Goal: Contribute content: Contribute content

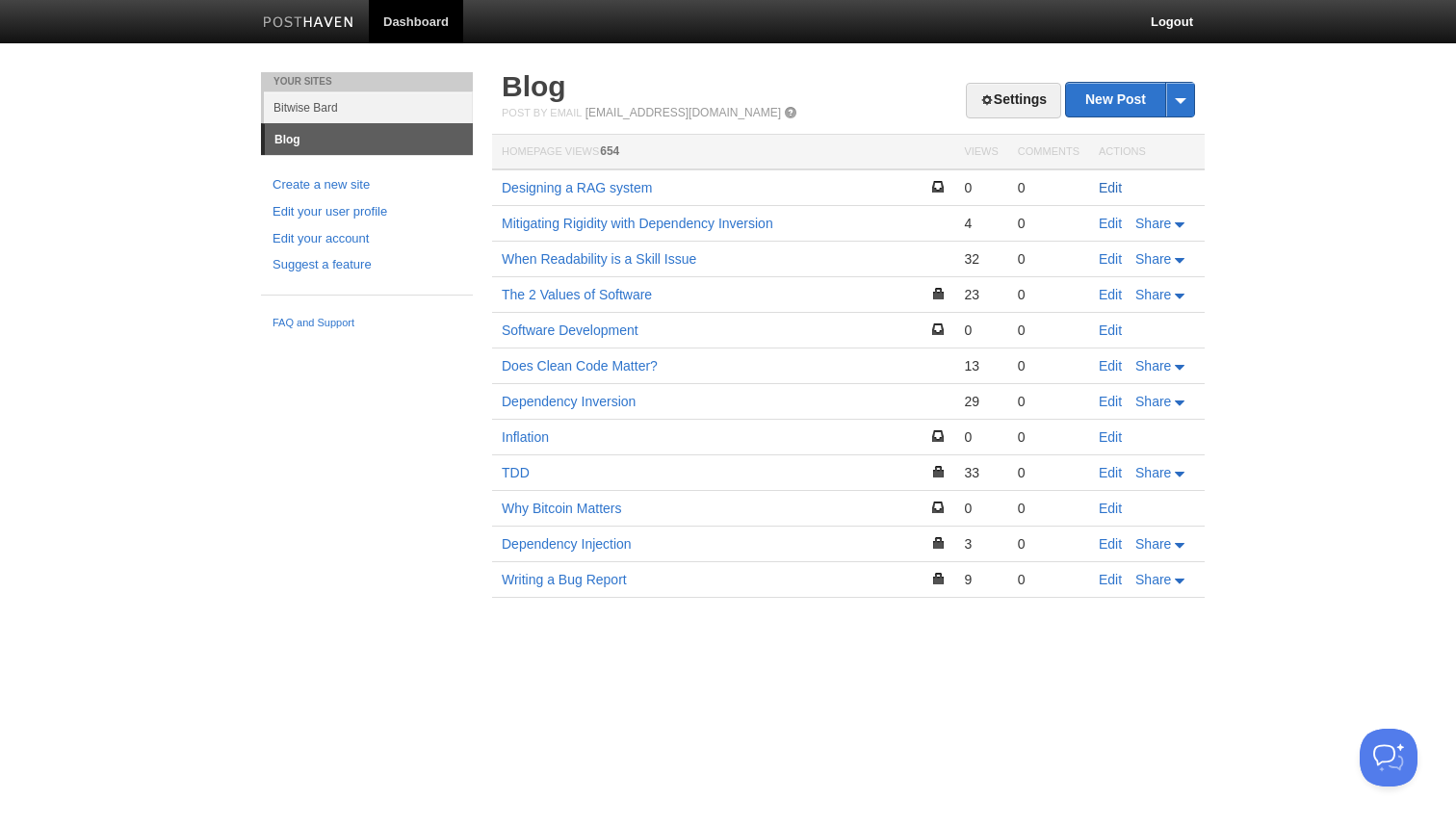
click at [1115, 184] on link "Edit" at bounding box center [1110, 188] width 23 height 15
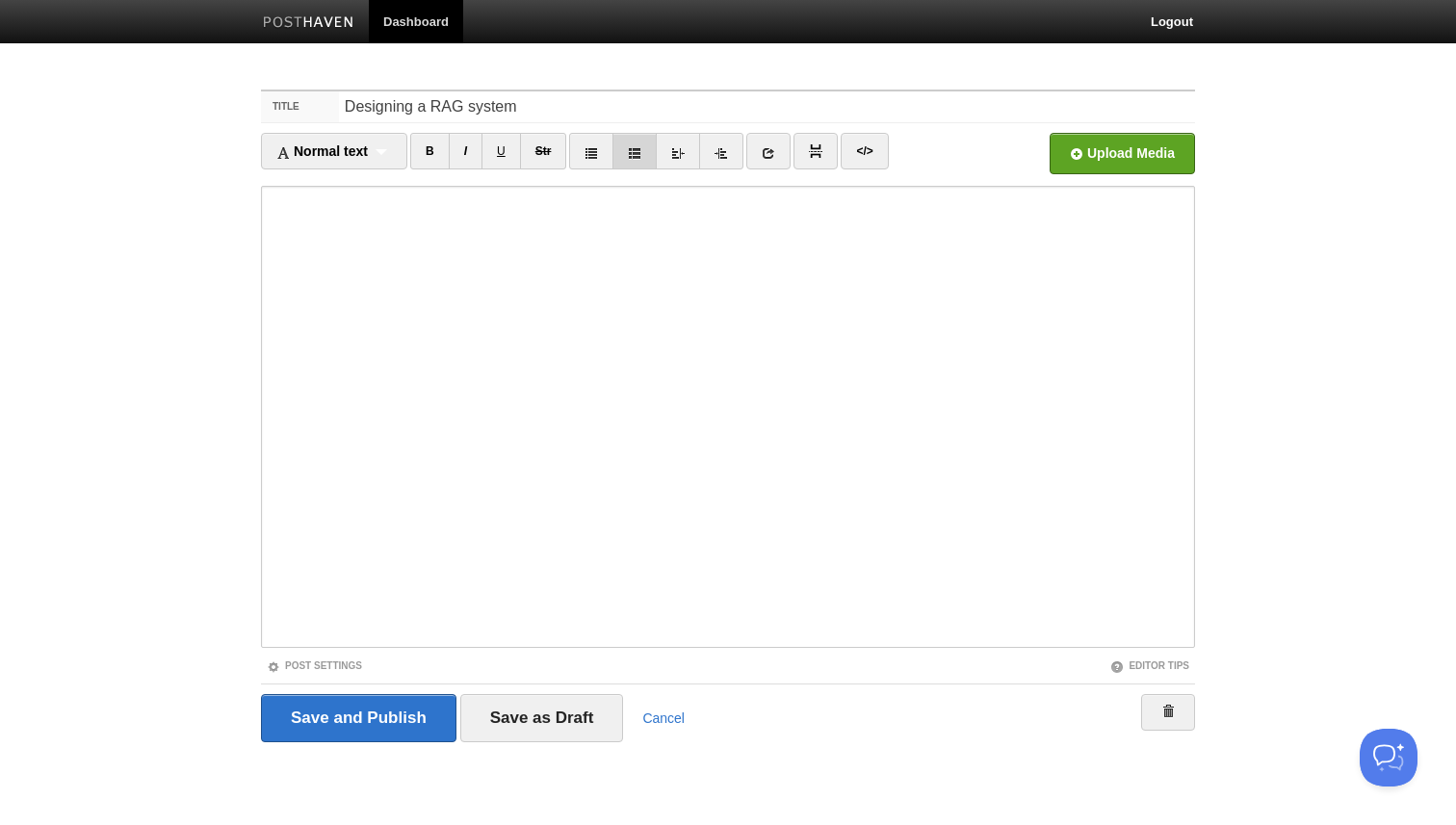
click at [635, 156] on icon at bounding box center [635, 153] width 14 height 14
click at [397, 153] on div "Normal text Normal text Heading 1 Heading 2 Heading 3" at bounding box center [334, 151] width 146 height 37
click at [374, 240] on link "Heading 2" at bounding box center [334, 243] width 144 height 29
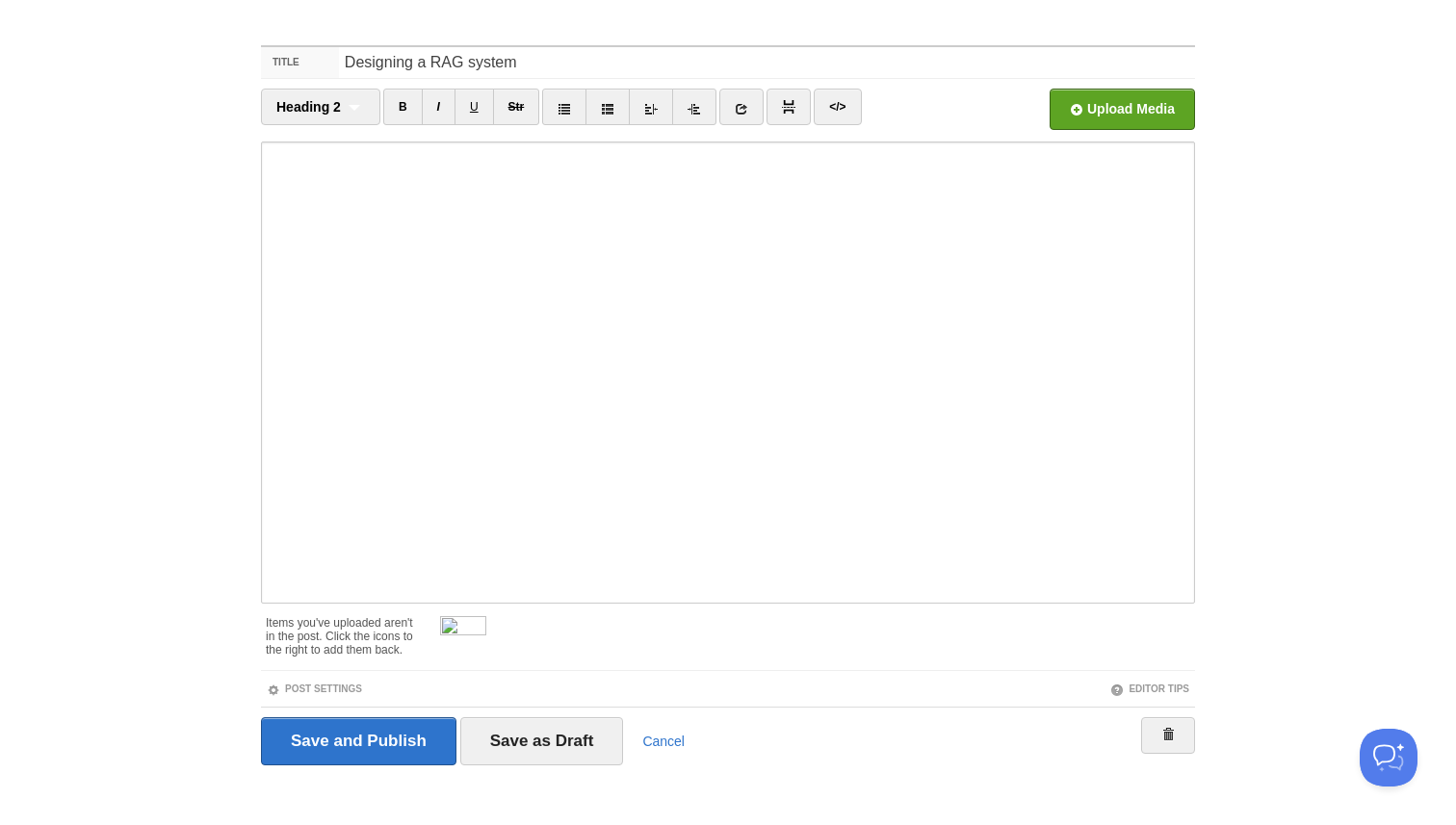
scroll to position [56, 0]
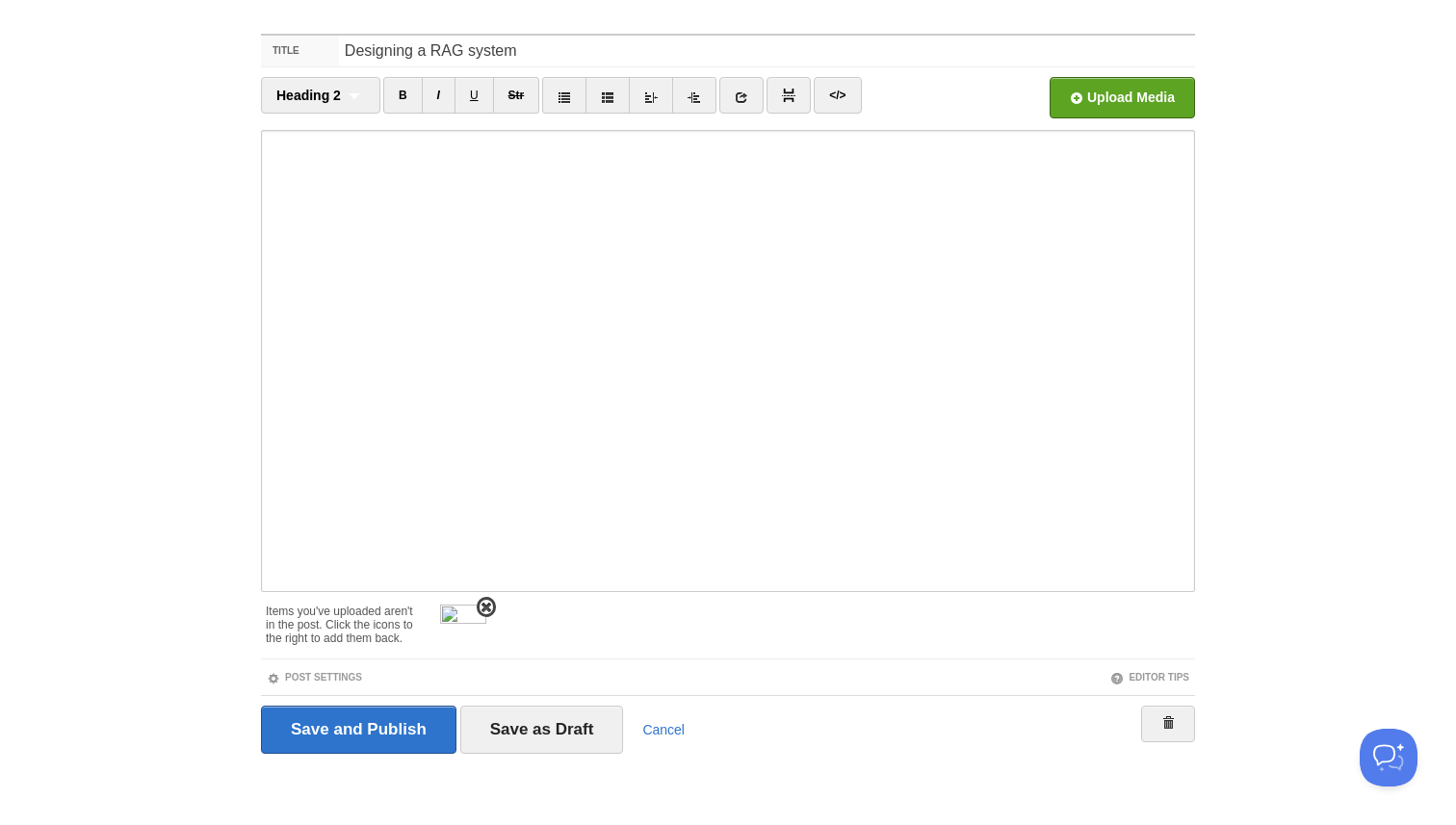
click at [490, 609] on span at bounding box center [487, 607] width 14 height 14
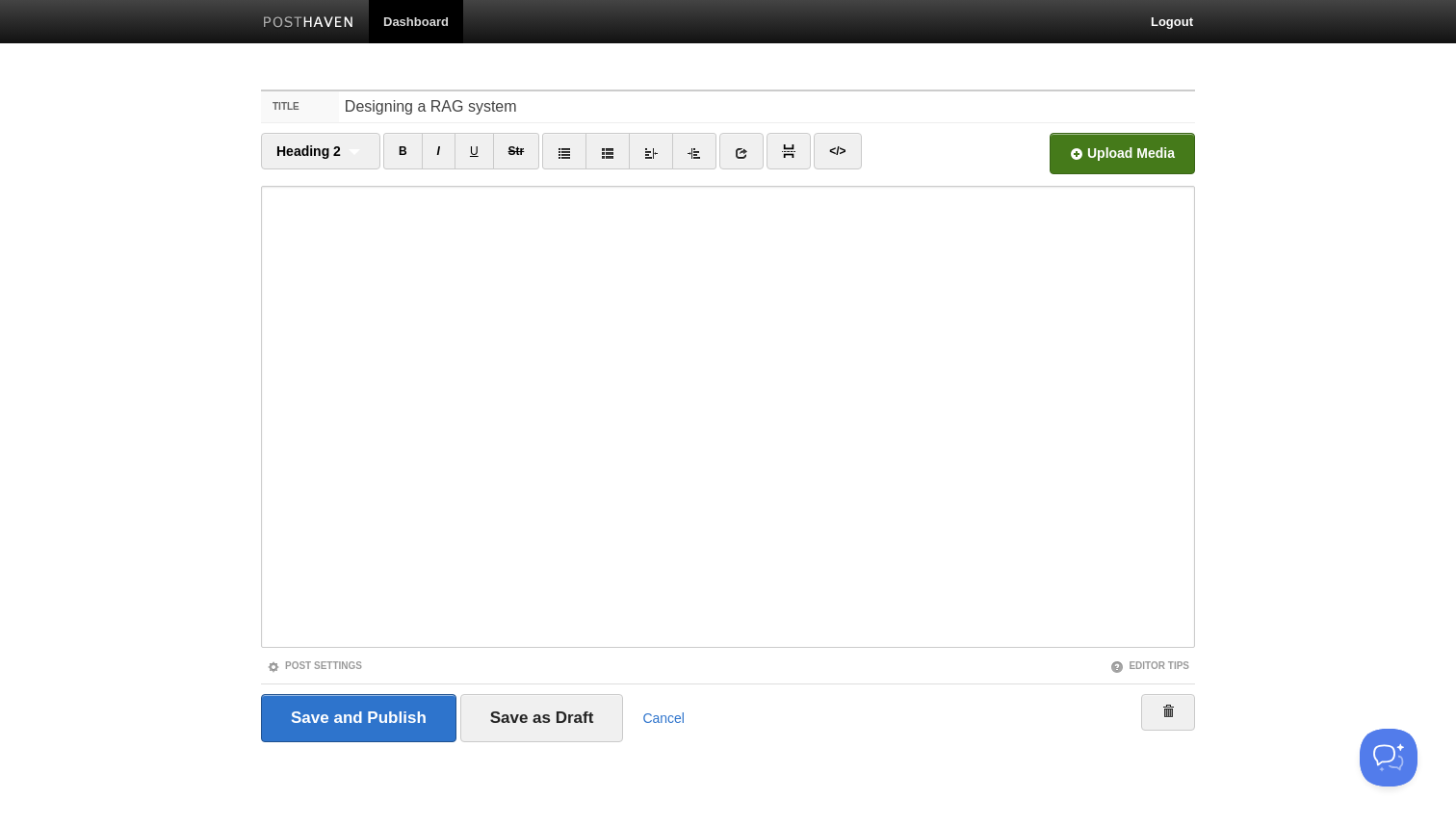
click at [1102, 173] on span "Upload Media" at bounding box center [1122, 153] width 145 height 42
click at [1113, 158] on input "file" at bounding box center [541, 158] width 1458 height 98
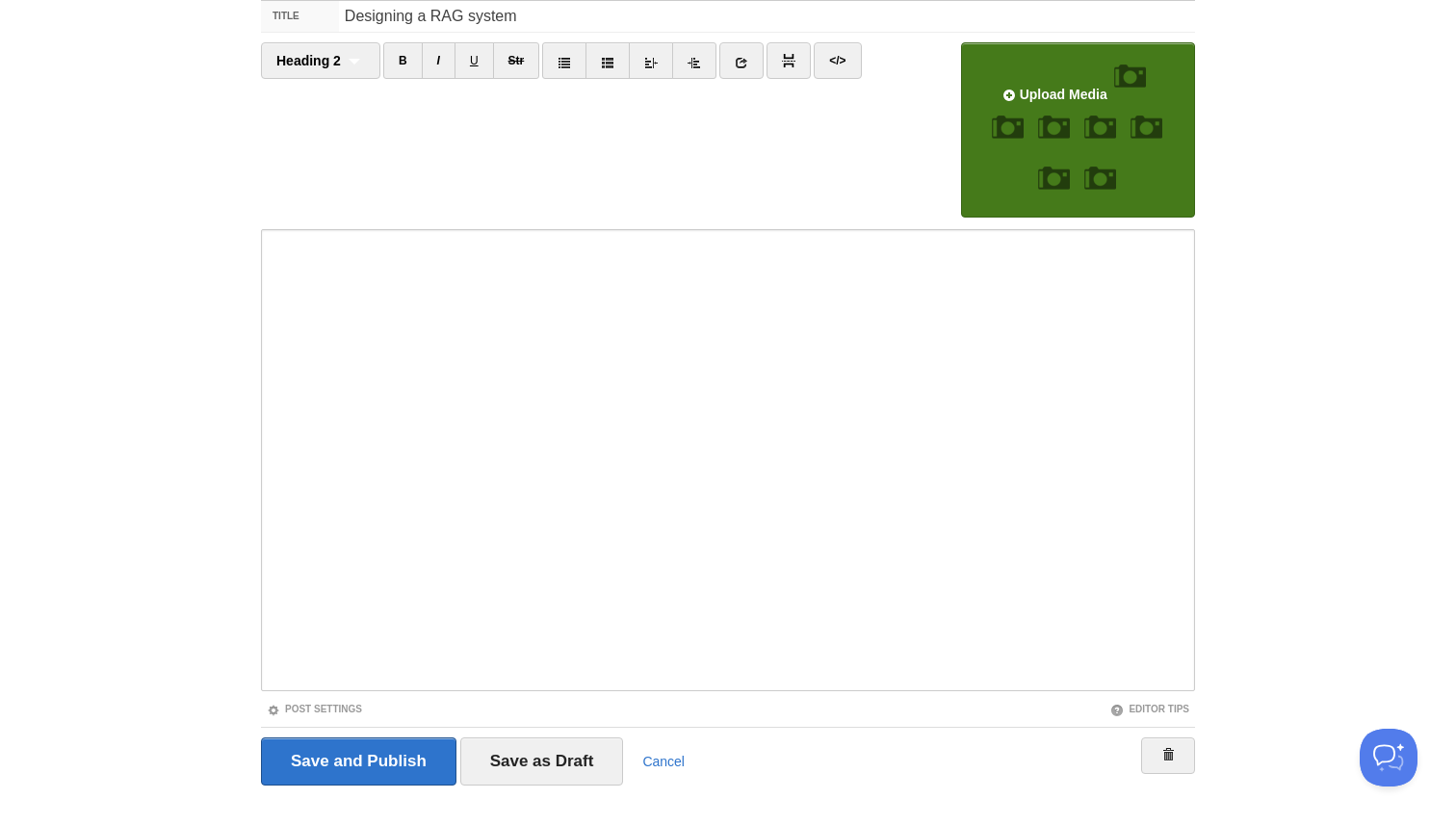
scroll to position [122, 0]
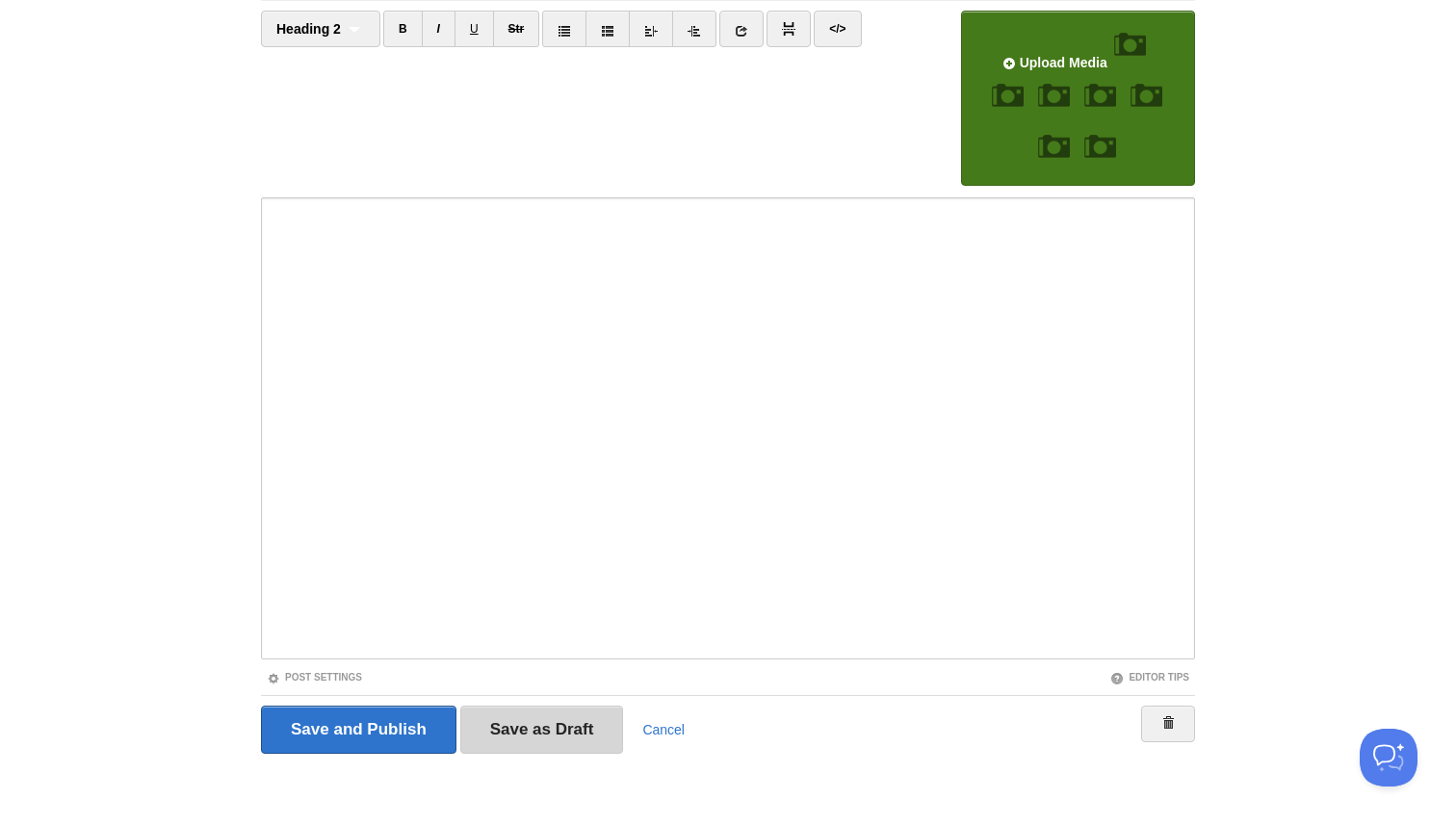
click at [551, 713] on input "Save as Draft" at bounding box center [542, 729] width 163 height 48
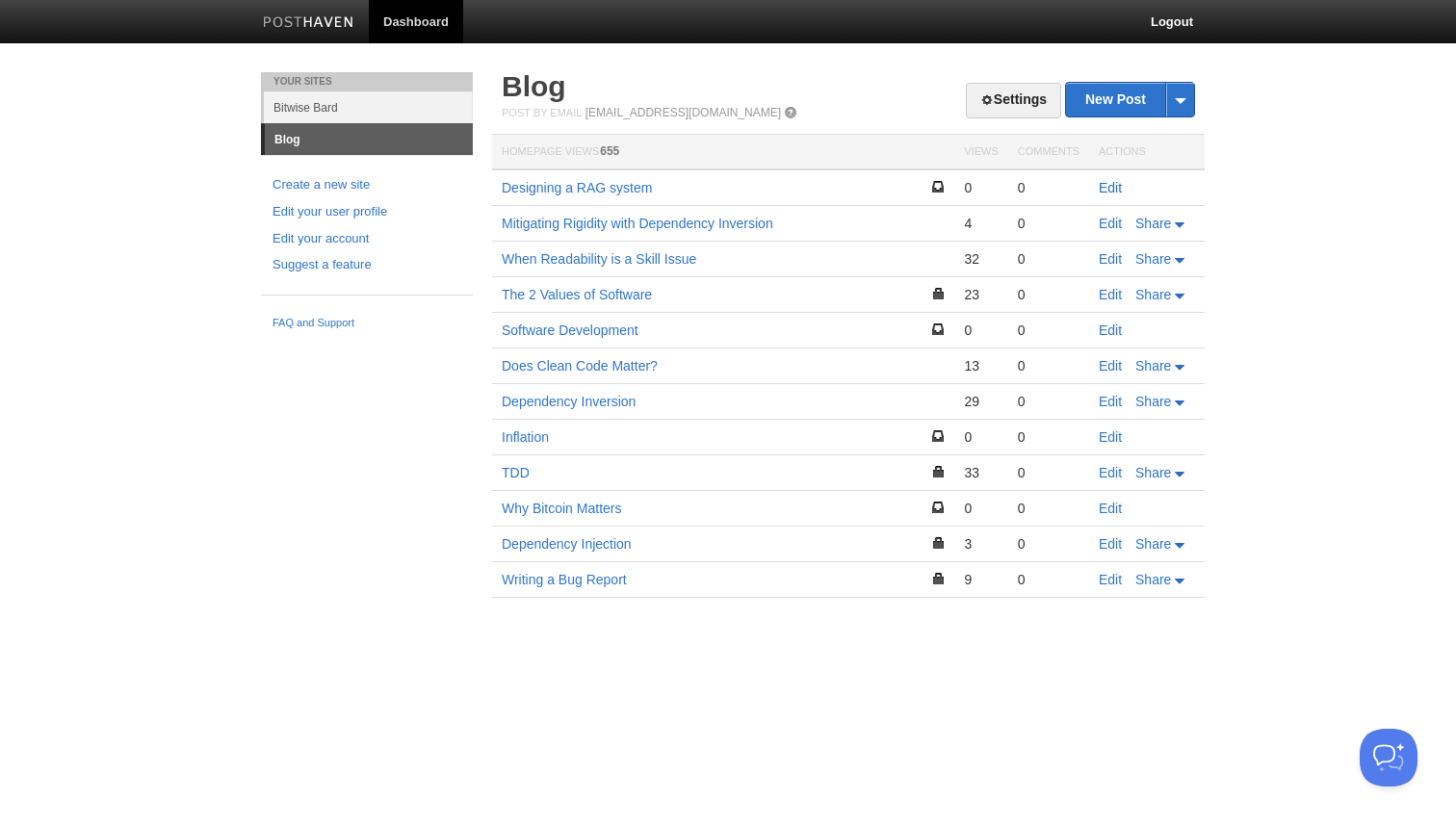
click at [1112, 188] on link "Edit" at bounding box center [1110, 188] width 23 height 15
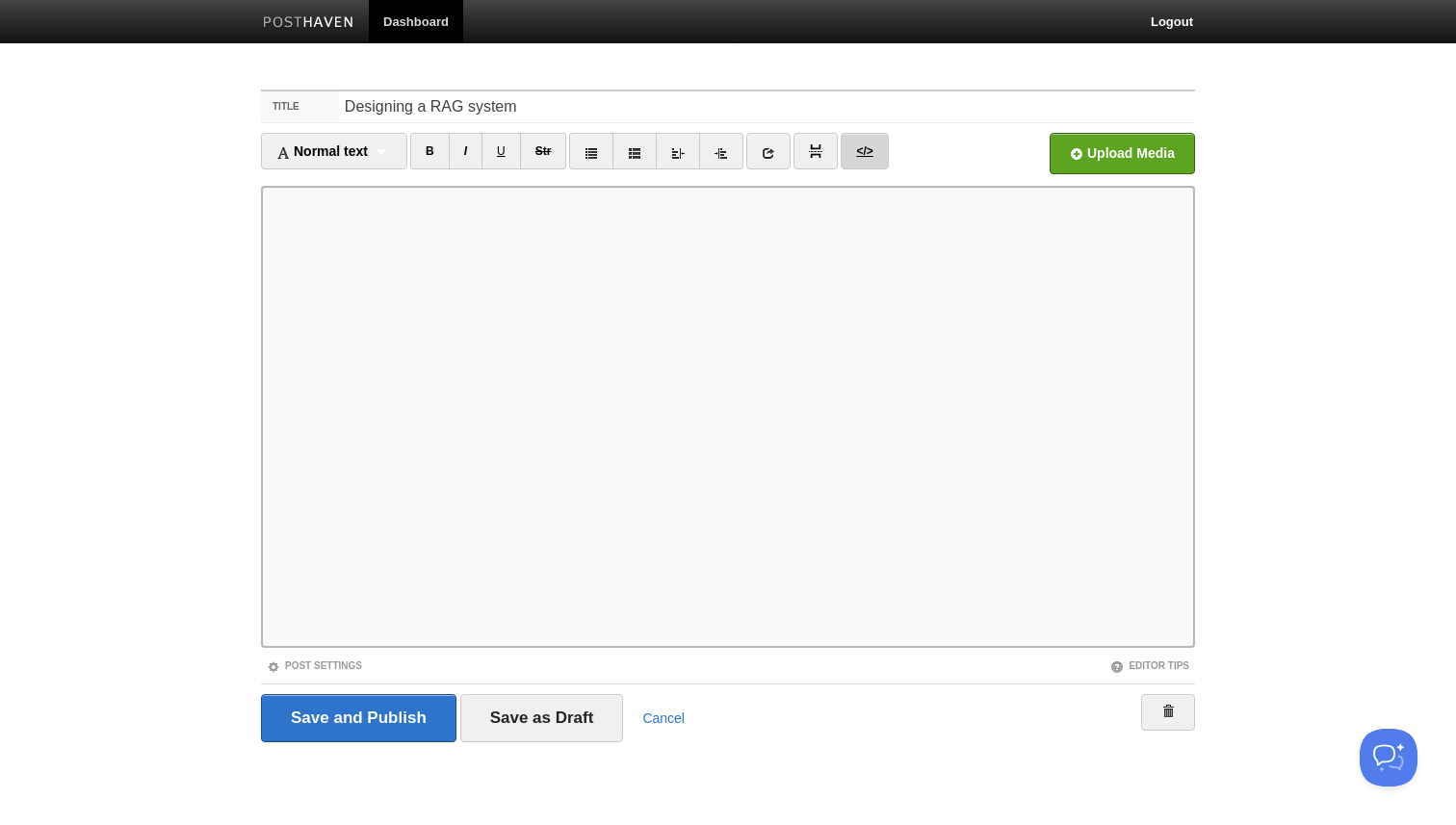
click at [876, 163] on link "</>" at bounding box center [864, 151] width 47 height 37
type textarea "<p>I was recently looking into RAG systems and found the subject surprisingly s…"
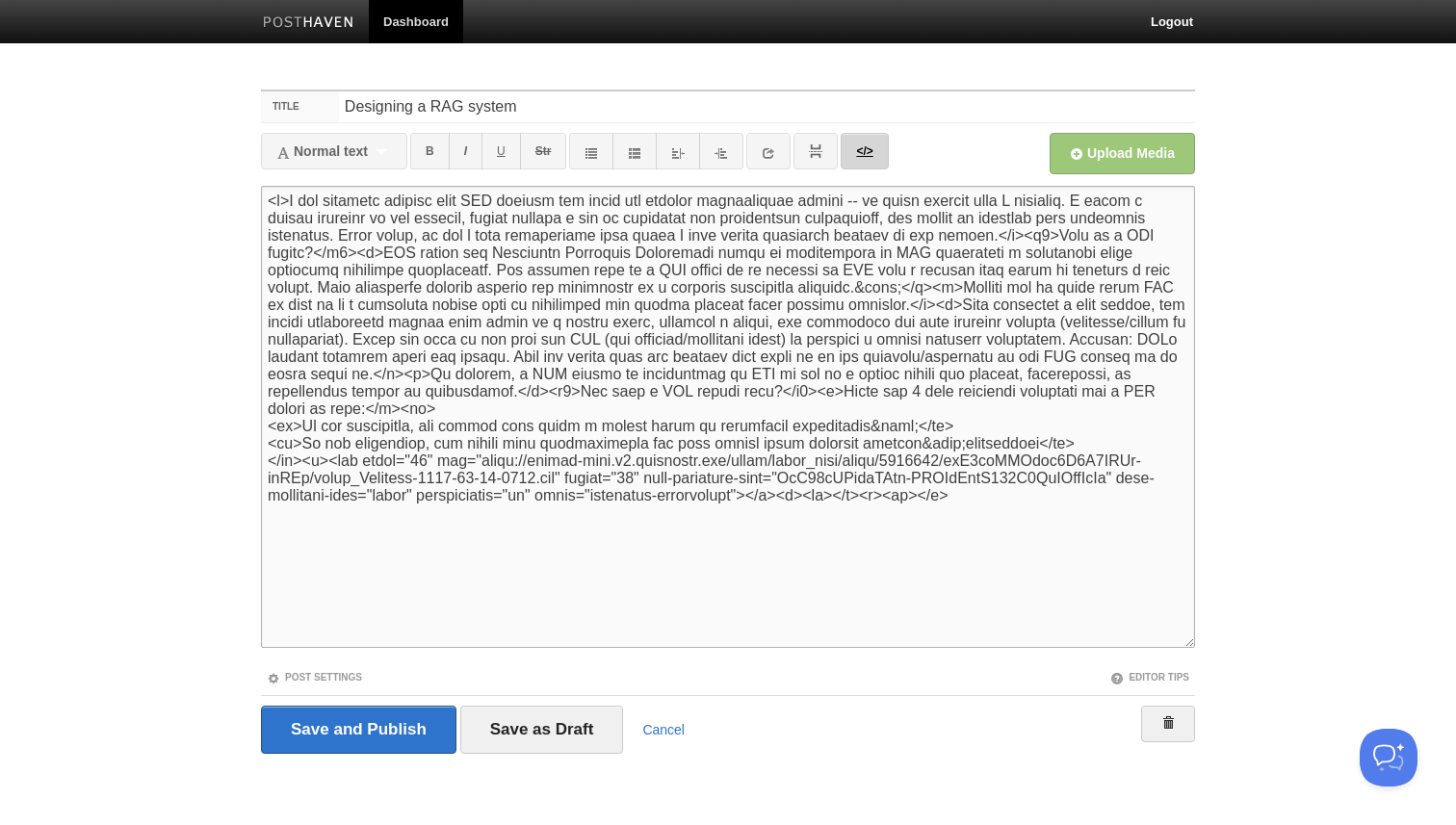
click at [880, 154] on link "</>" at bounding box center [864, 151] width 47 height 37
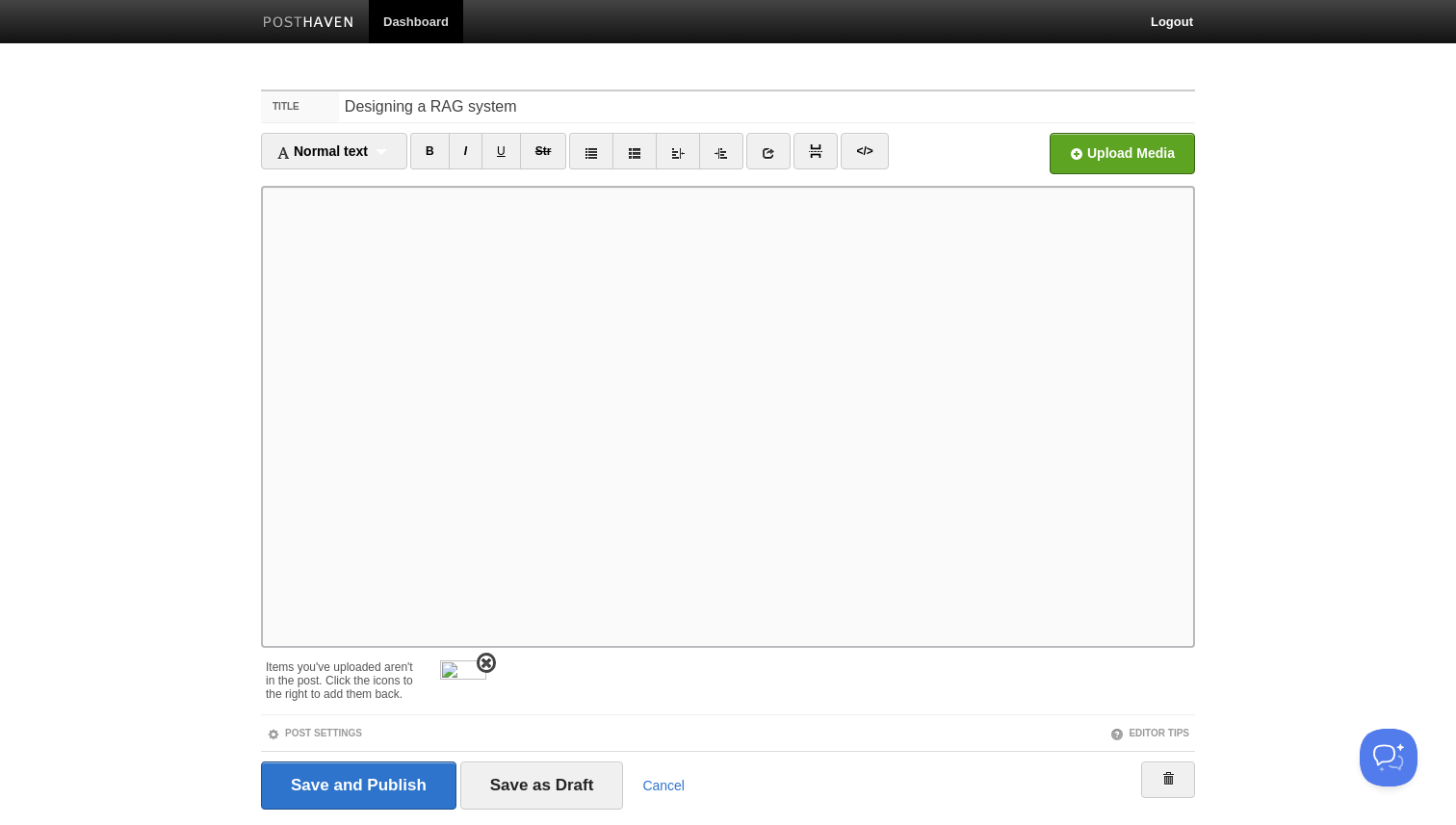
click at [487, 661] on span at bounding box center [487, 663] width 14 height 14
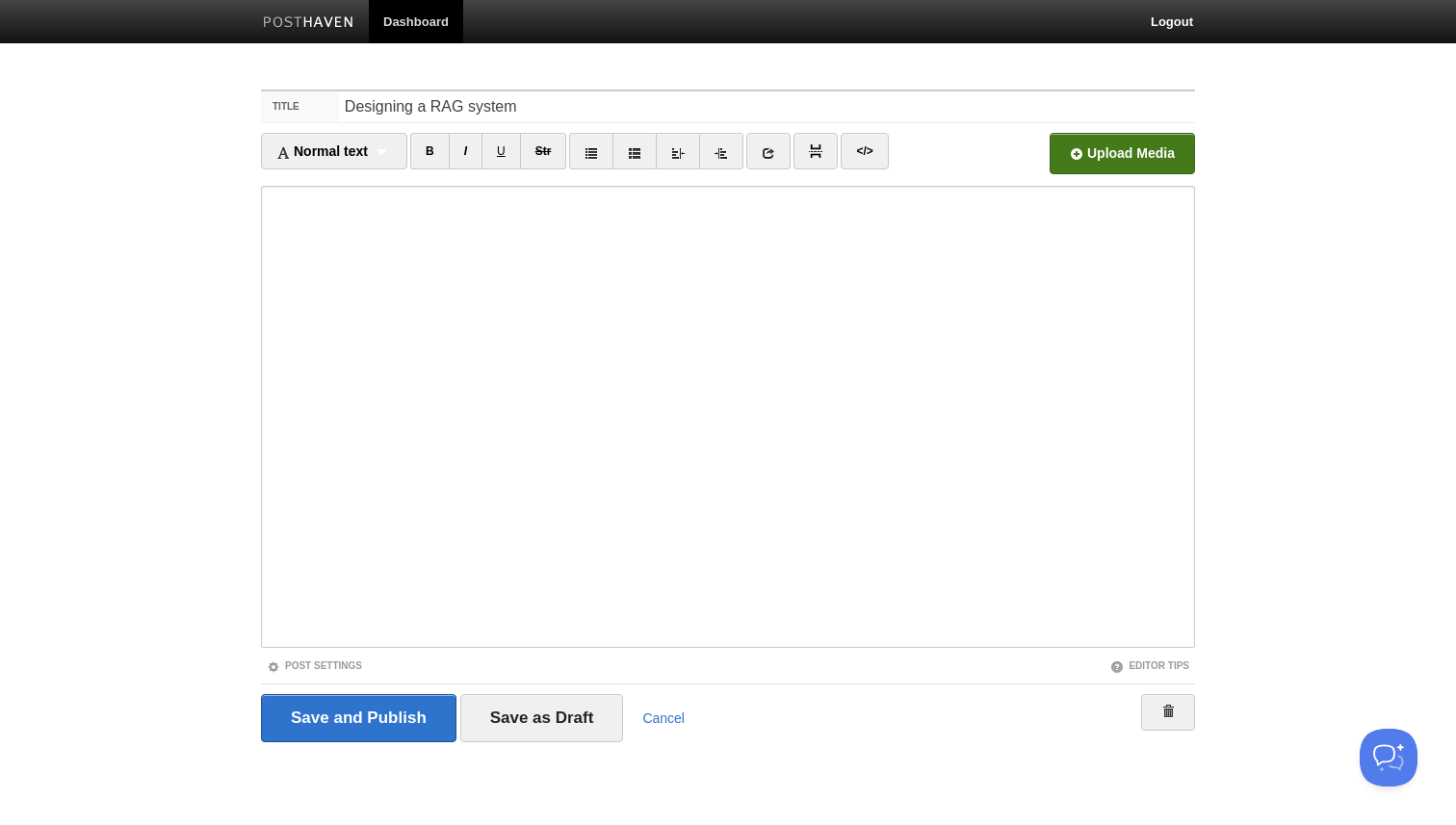
click at [1097, 170] on input "Site" at bounding box center [541, 158] width 1458 height 98
click at [1066, 174] on div "Upload Media" at bounding box center [1079, 159] width 234 height 53
click at [1079, 157] on input "Site" at bounding box center [541, 158] width 1458 height 98
click at [495, 717] on input "Save as Draft" at bounding box center [542, 718] width 163 height 48
